Goal: Information Seeking & Learning: Learn about a topic

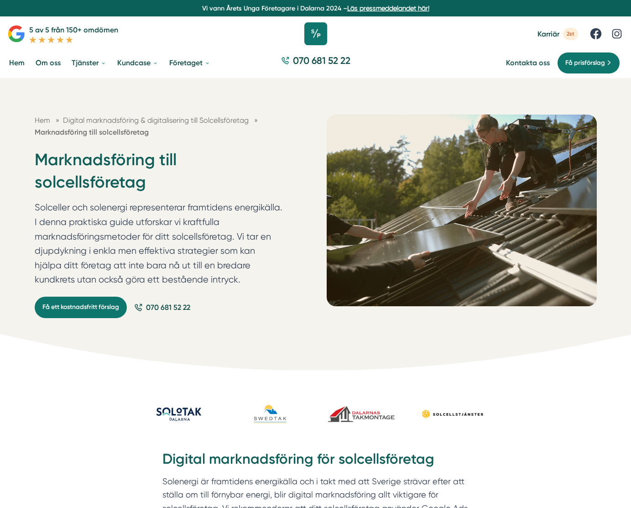
click at [309, 35] on icon at bounding box center [315, 33] width 23 height 23
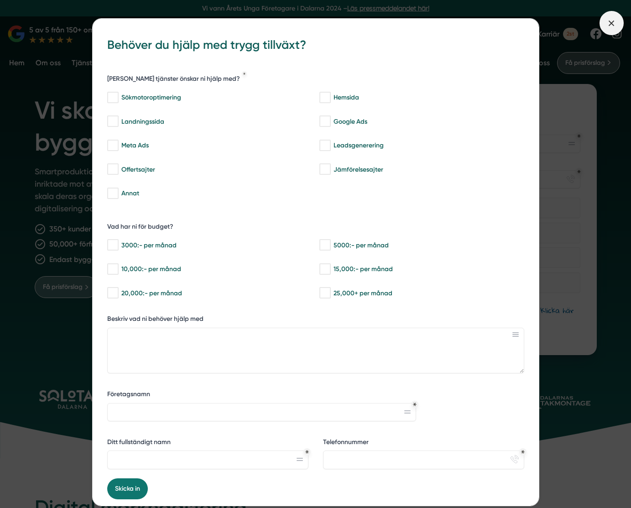
click at [602, 22] on span at bounding box center [612, 23] width 24 height 24
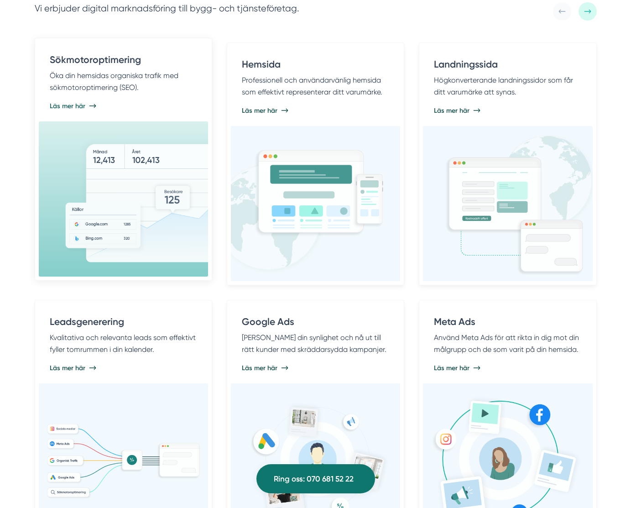
scroll to position [650, 0]
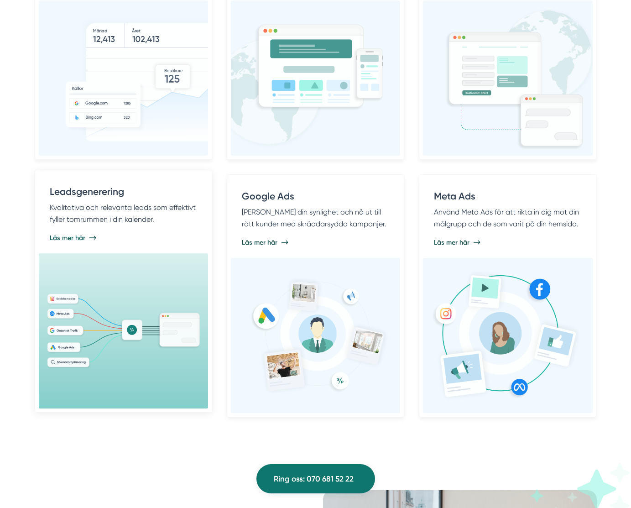
click at [145, 224] on p "Kvalitativa och relevanta leads som effektivt fyller tomrummen i din kalender." at bounding box center [123, 213] width 147 height 23
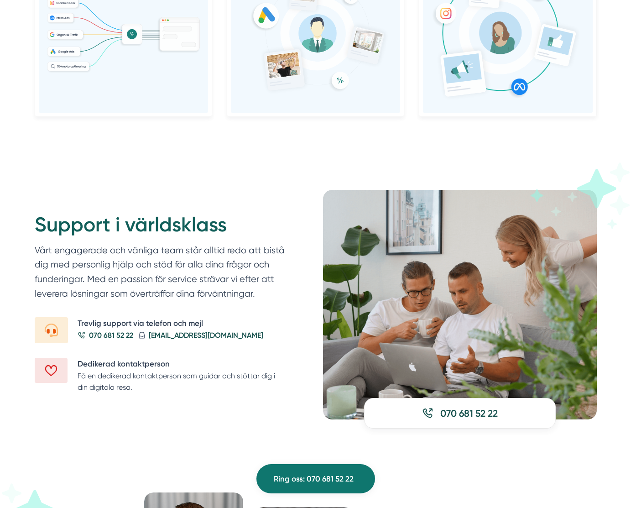
scroll to position [892, 0]
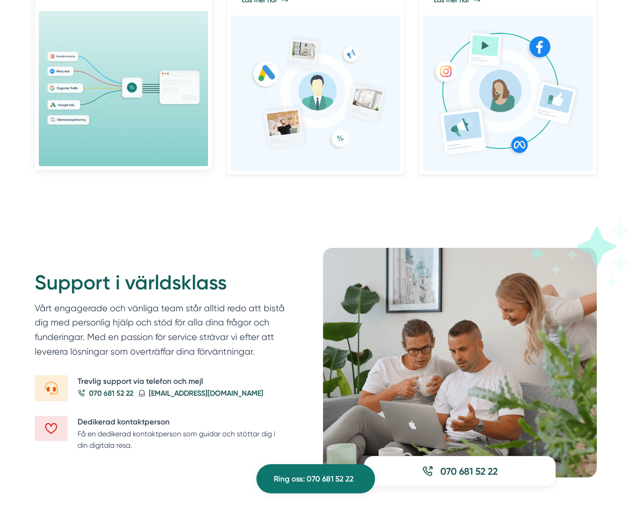
click at [115, 136] on div at bounding box center [123, 88] width 169 height 155
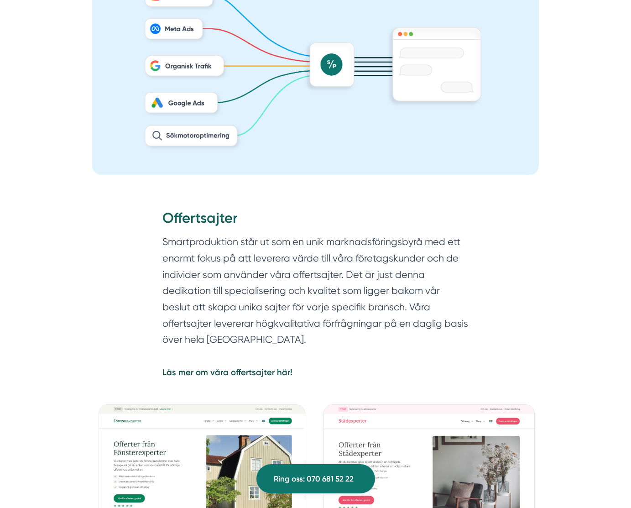
scroll to position [945, 0]
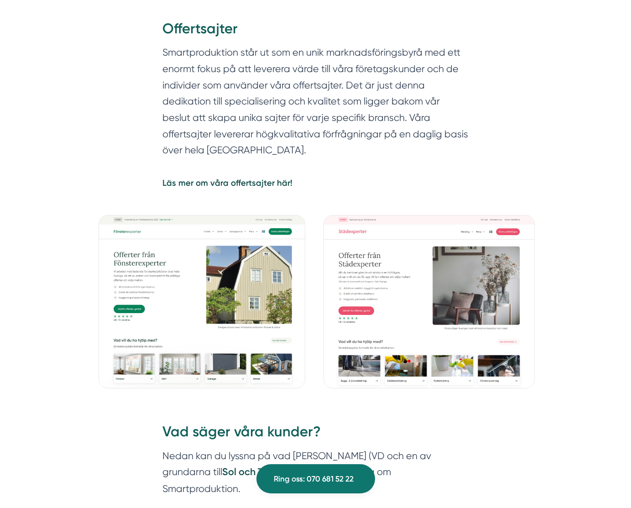
scroll to position [1030, 0]
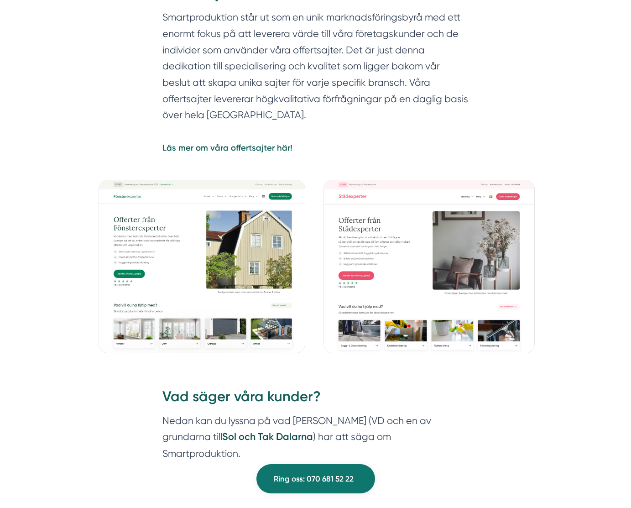
click at [256, 149] on strong "Läs mer om våra offertsajter här!" at bounding box center [227, 148] width 130 height 10
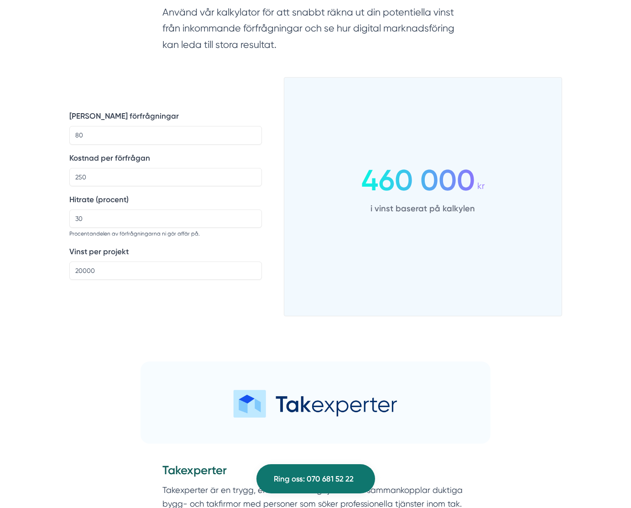
scroll to position [833, 0]
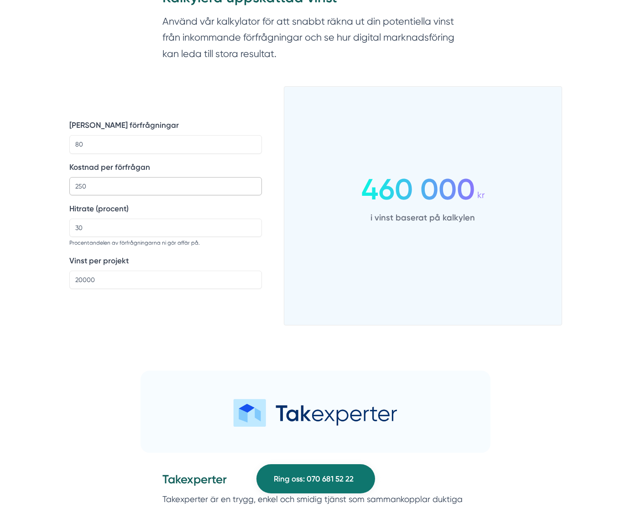
drag, startPoint x: 97, startPoint y: 193, endPoint x: 25, endPoint y: 184, distance: 72.7
type input "5"
type input "100"
drag, startPoint x: 94, startPoint y: 222, endPoint x: 69, endPoint y: 222, distance: 25.1
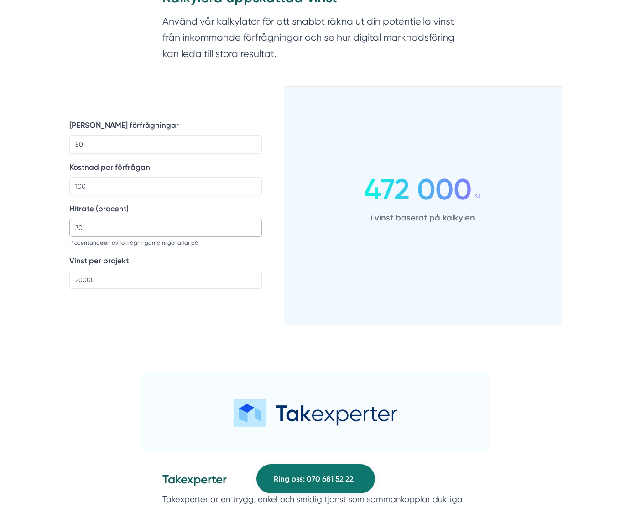
click at [69, 222] on input "30" at bounding box center [165, 228] width 193 height 18
click at [89, 231] on input "30" at bounding box center [165, 228] width 193 height 18
drag, startPoint x: 89, startPoint y: 231, endPoint x: 24, endPoint y: 231, distance: 65.3
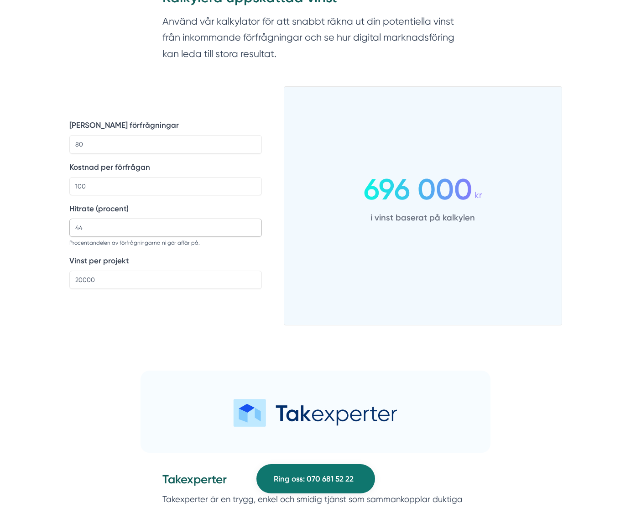
type input "44"
click at [82, 279] on input "20000" at bounding box center [165, 280] width 193 height 18
type input "200000"
click at [138, 322] on div "Antal förfrågningar 80 Kostnad per förfrågan 100 Hitrate (procent) 44 Procentan…" at bounding box center [165, 211] width 193 height 228
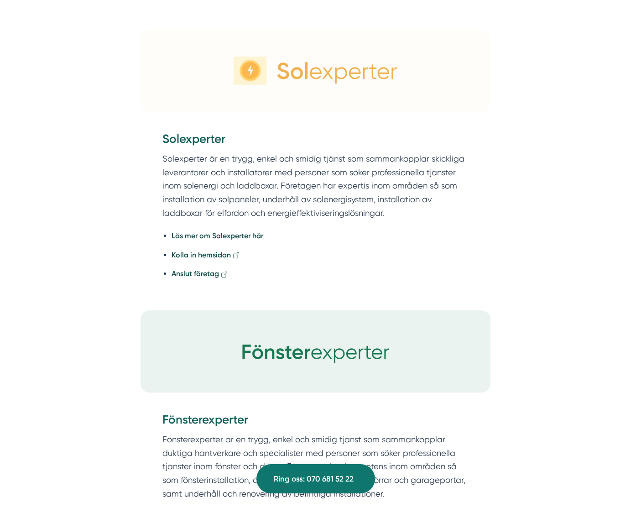
scroll to position [1443, 0]
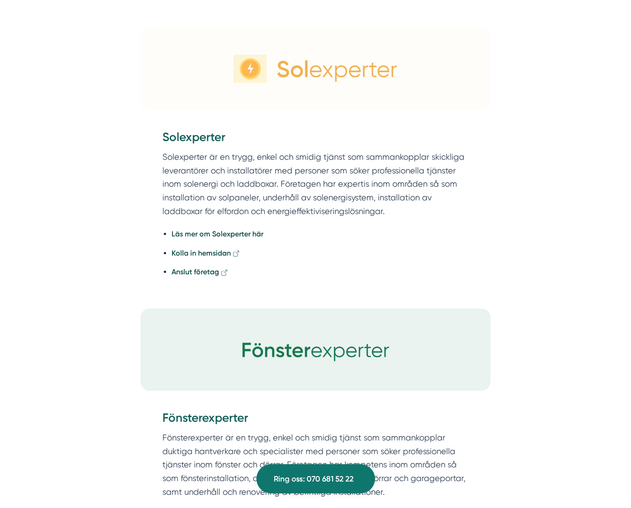
click at [235, 256] on icon at bounding box center [236, 253] width 7 height 7
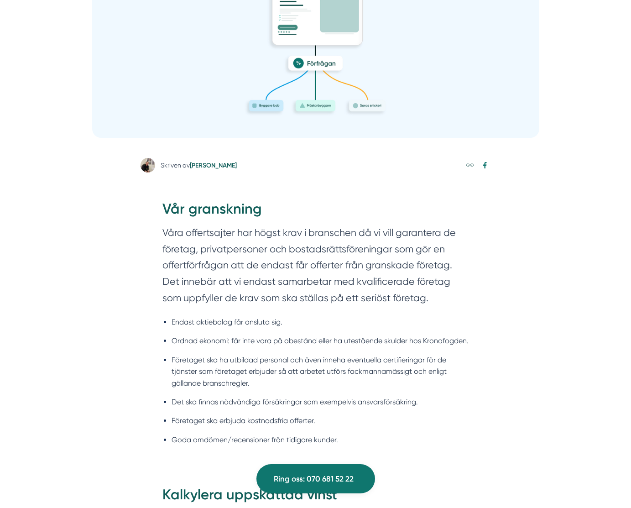
scroll to position [0, 0]
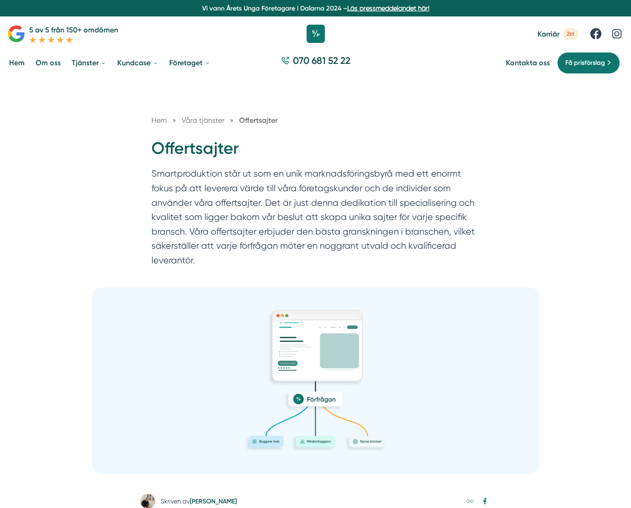
click at [12, 35] on icon at bounding box center [16, 34] width 18 height 18
click at [320, 37] on icon at bounding box center [315, 33] width 23 height 23
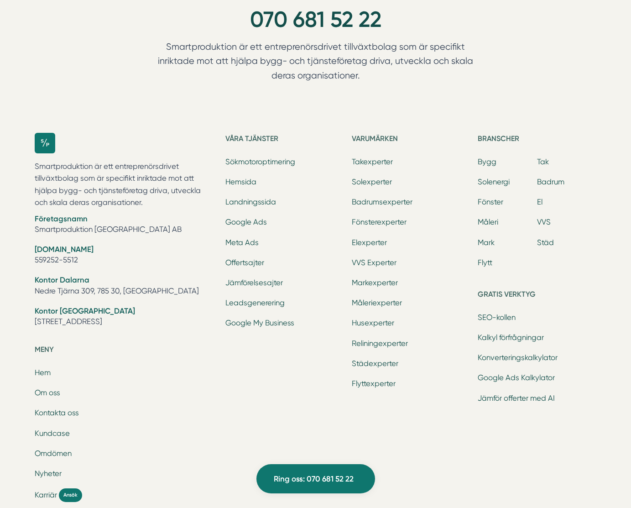
scroll to position [2961, 0]
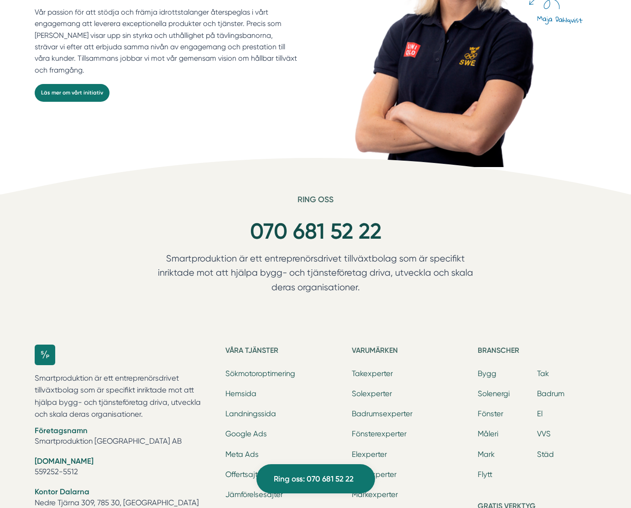
click at [369, 293] on p "Smartproduktion är ett entreprenörsdrivet tillväxtbolag som är specifikt inrikt…" at bounding box center [316, 274] width 350 height 47
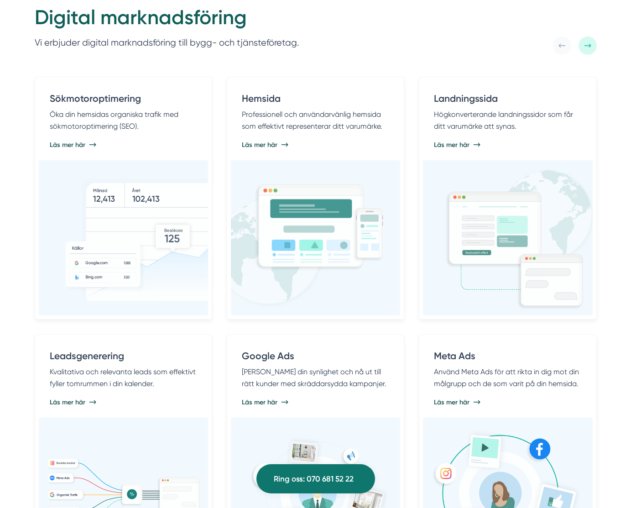
scroll to position [0, 0]
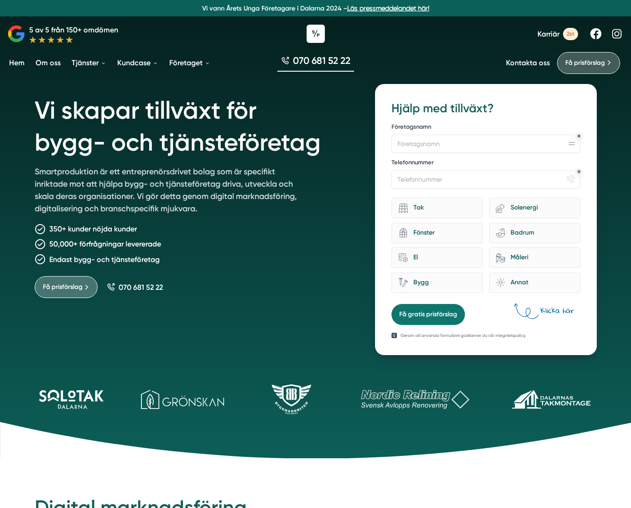
click at [598, 35] on link at bounding box center [596, 34] width 14 height 14
